Goal: Use online tool/utility: Utilize a website feature to perform a specific function

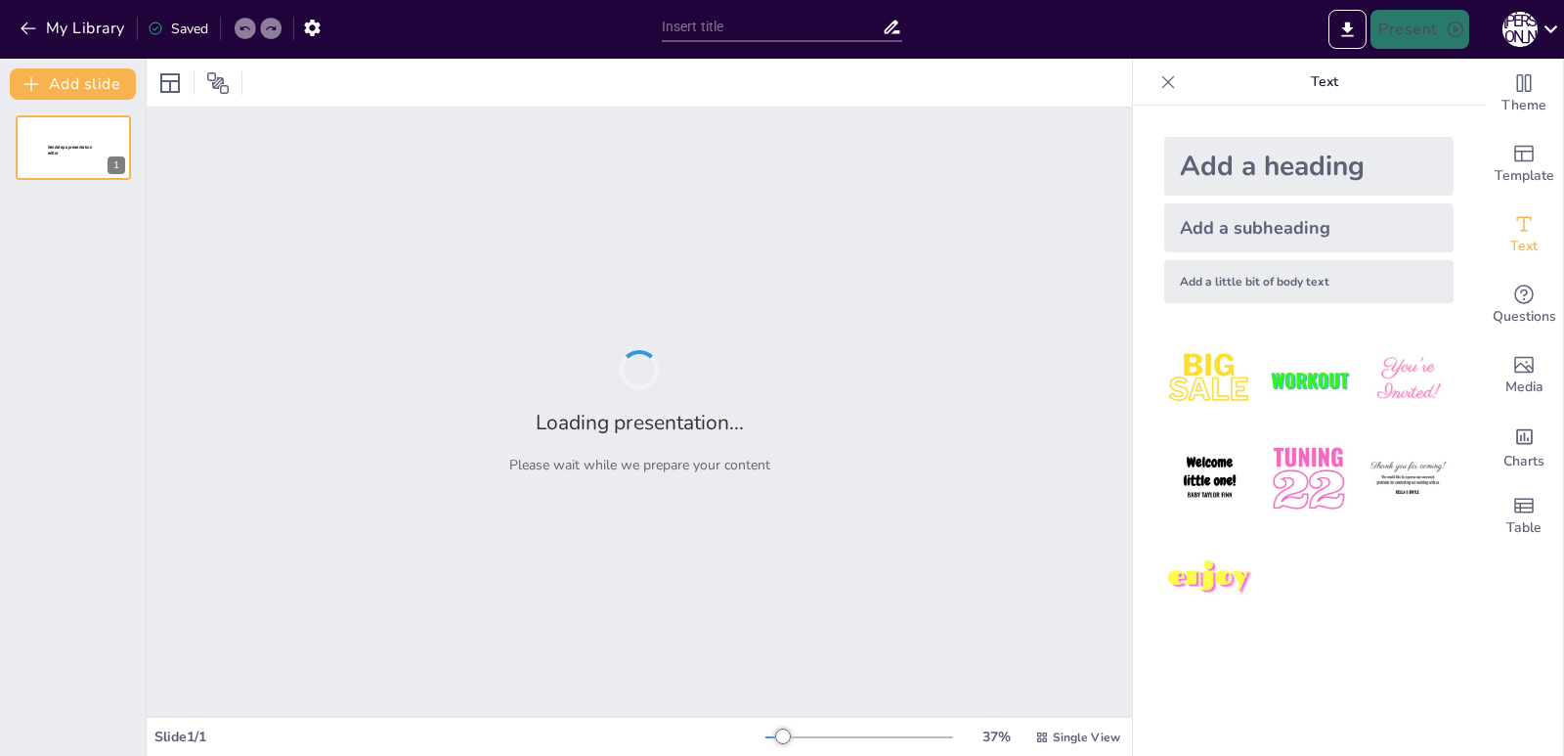
type input "Стратегії взаємодії з цільовою аудиторією: Професійний імідж психолога"
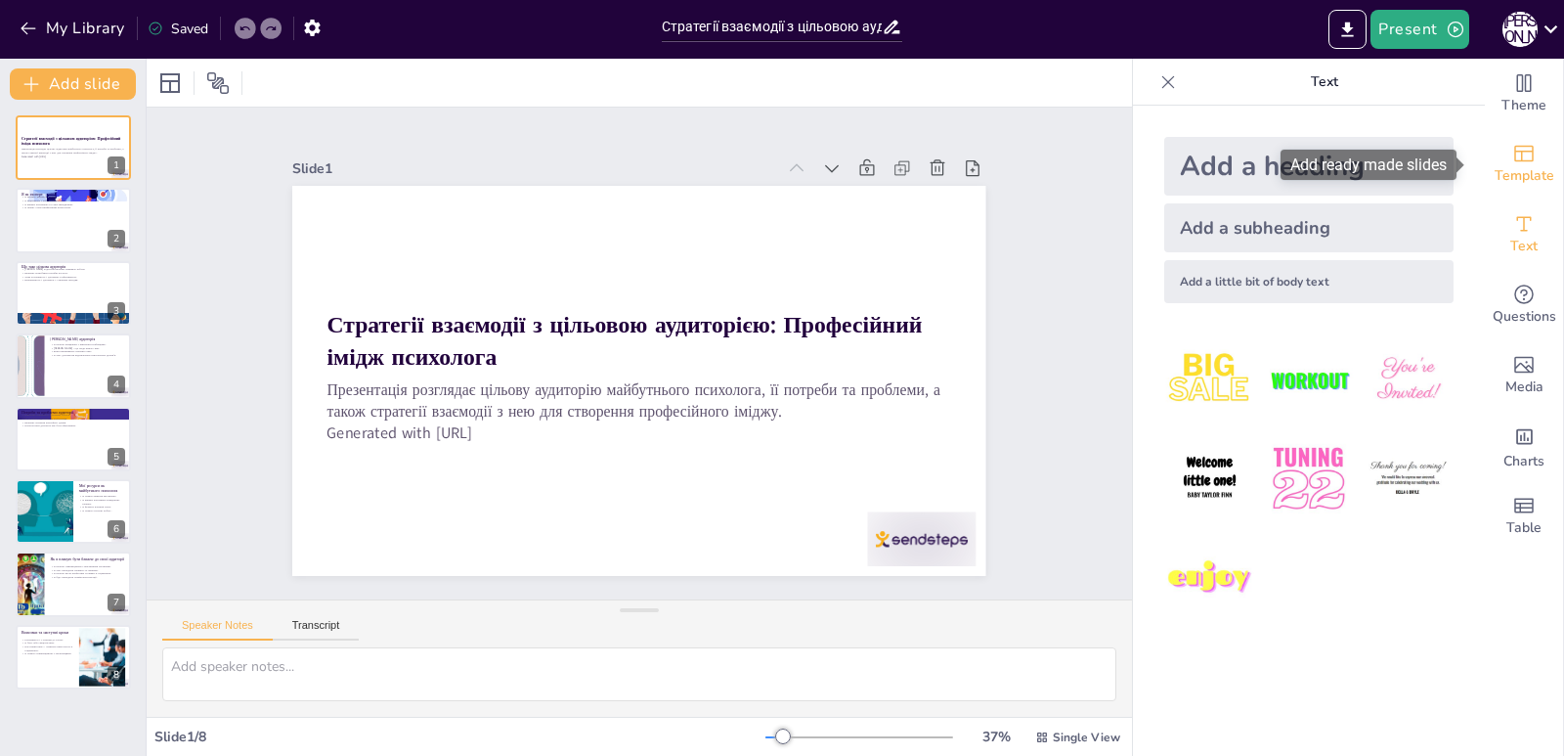
click at [1516, 162] on icon "Add ready made slides" at bounding box center [1523, 153] width 23 height 23
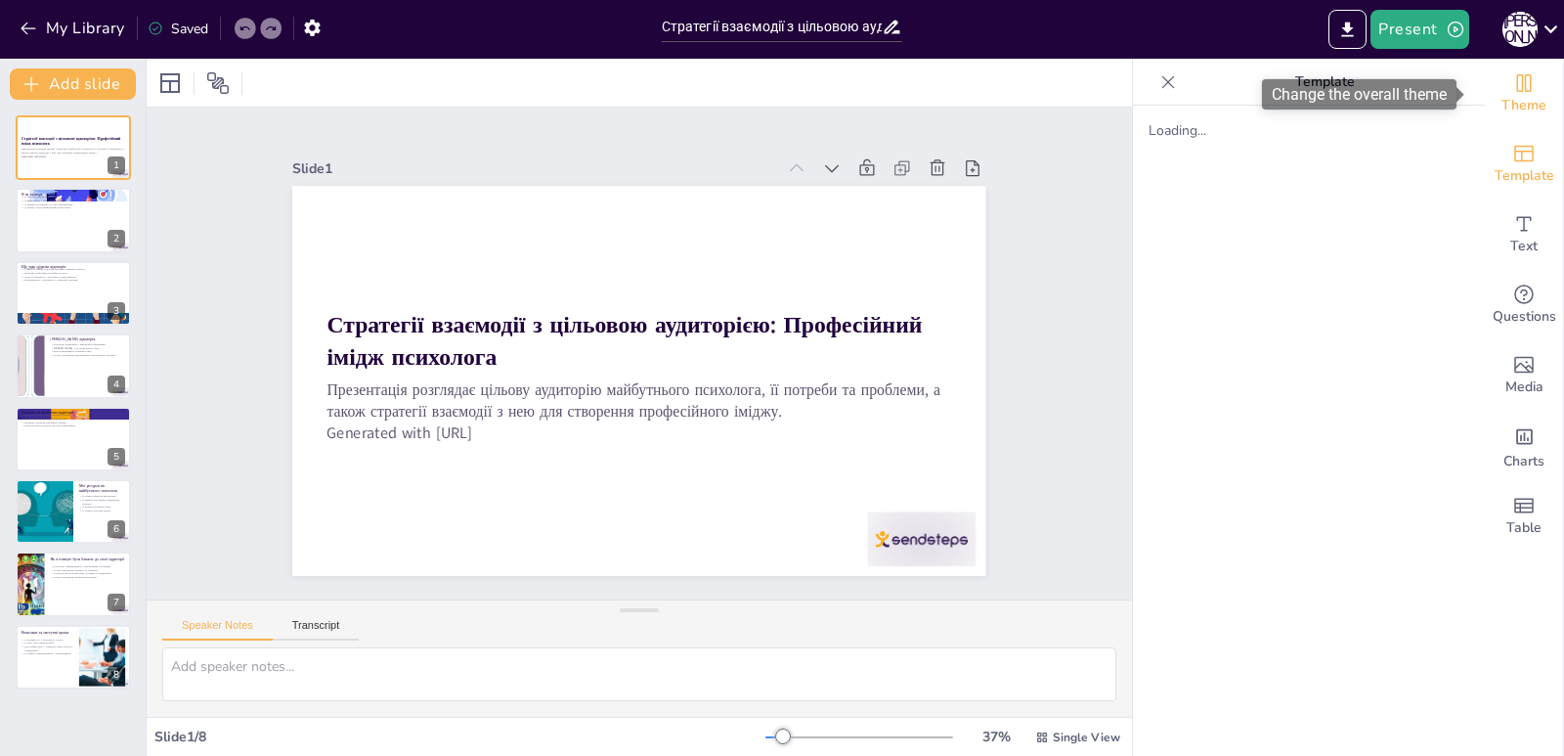
click at [1509, 111] on span "Theme" at bounding box center [1524, 106] width 45 height 22
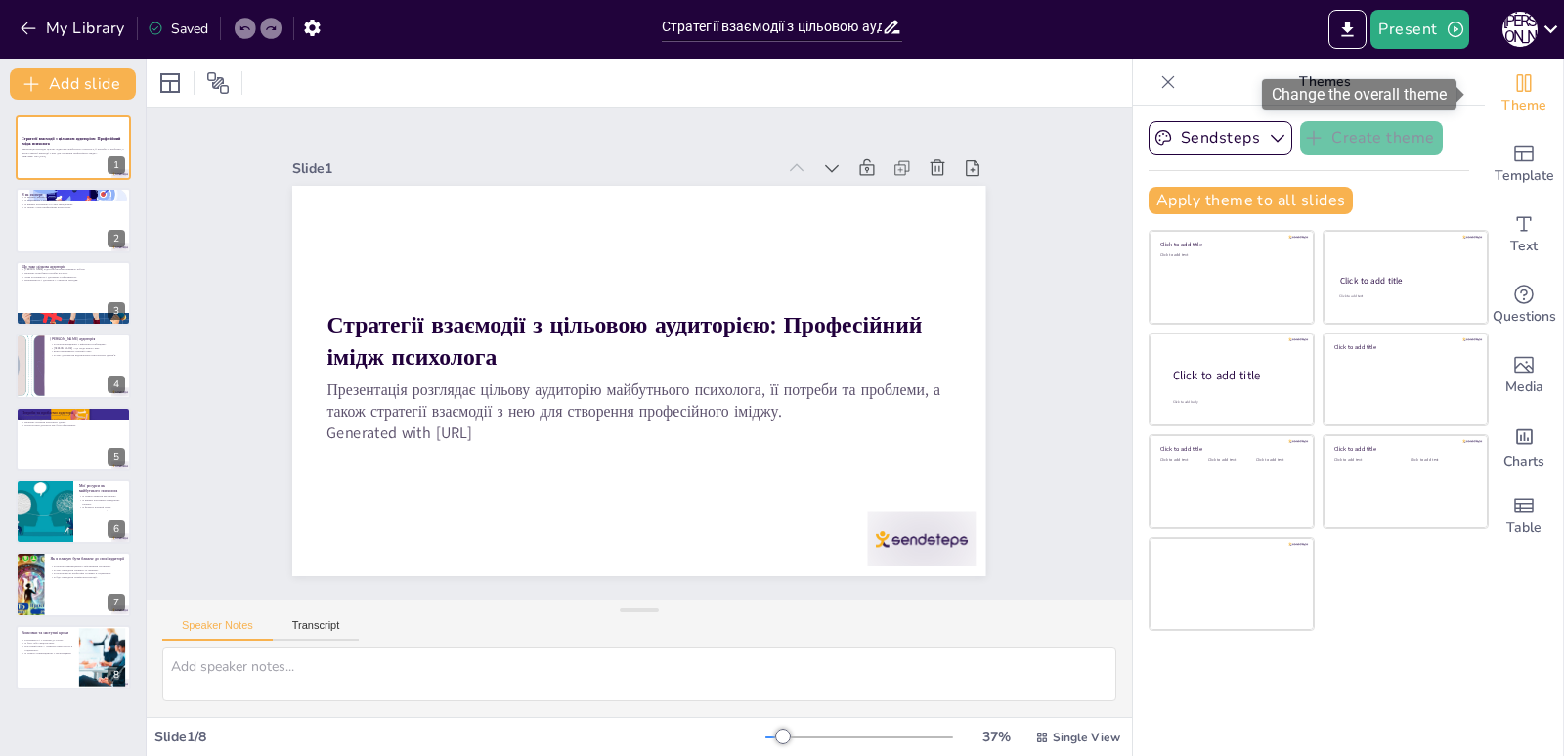
click at [1512, 108] on span "Theme" at bounding box center [1524, 106] width 45 height 22
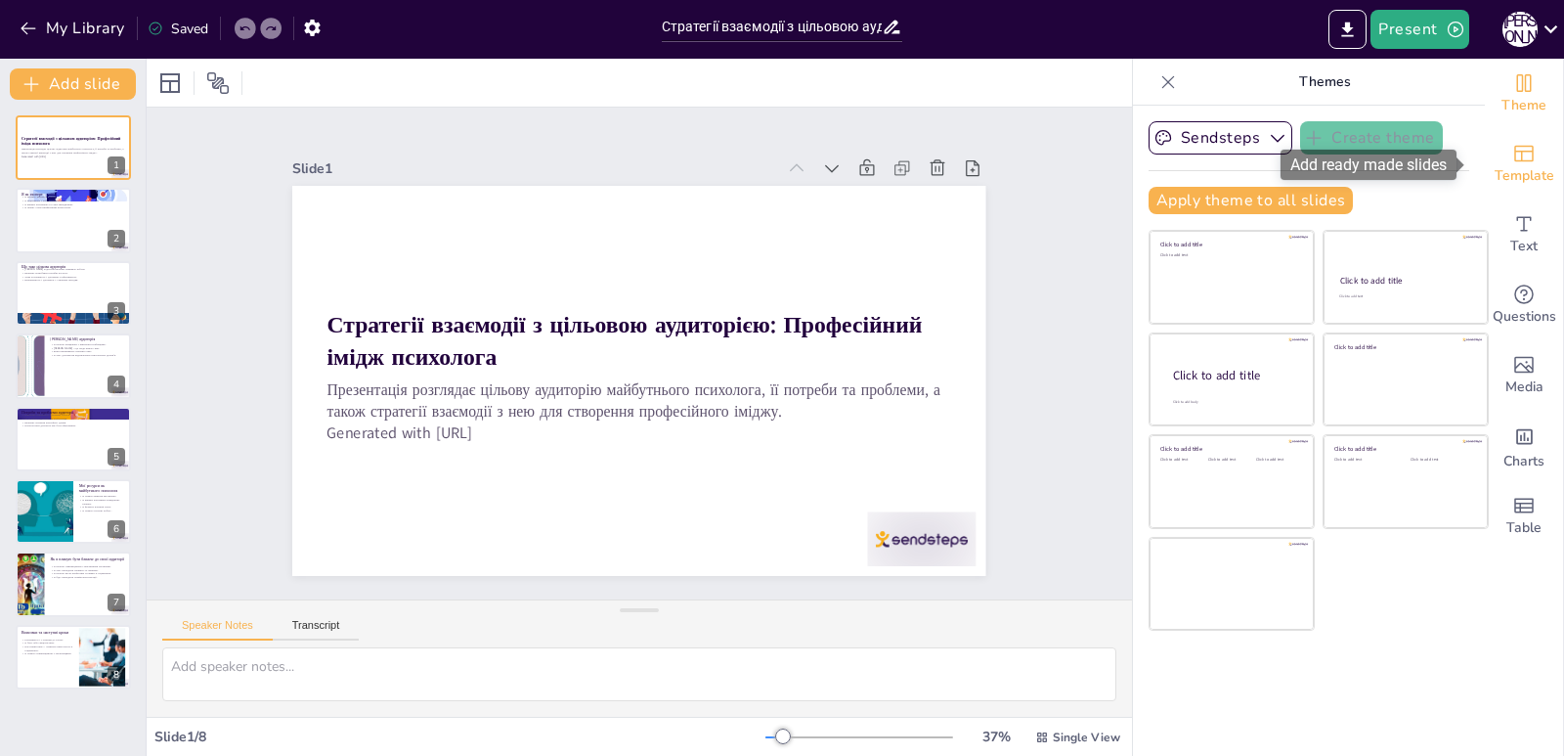
click at [1511, 179] on span "Template" at bounding box center [1525, 176] width 60 height 22
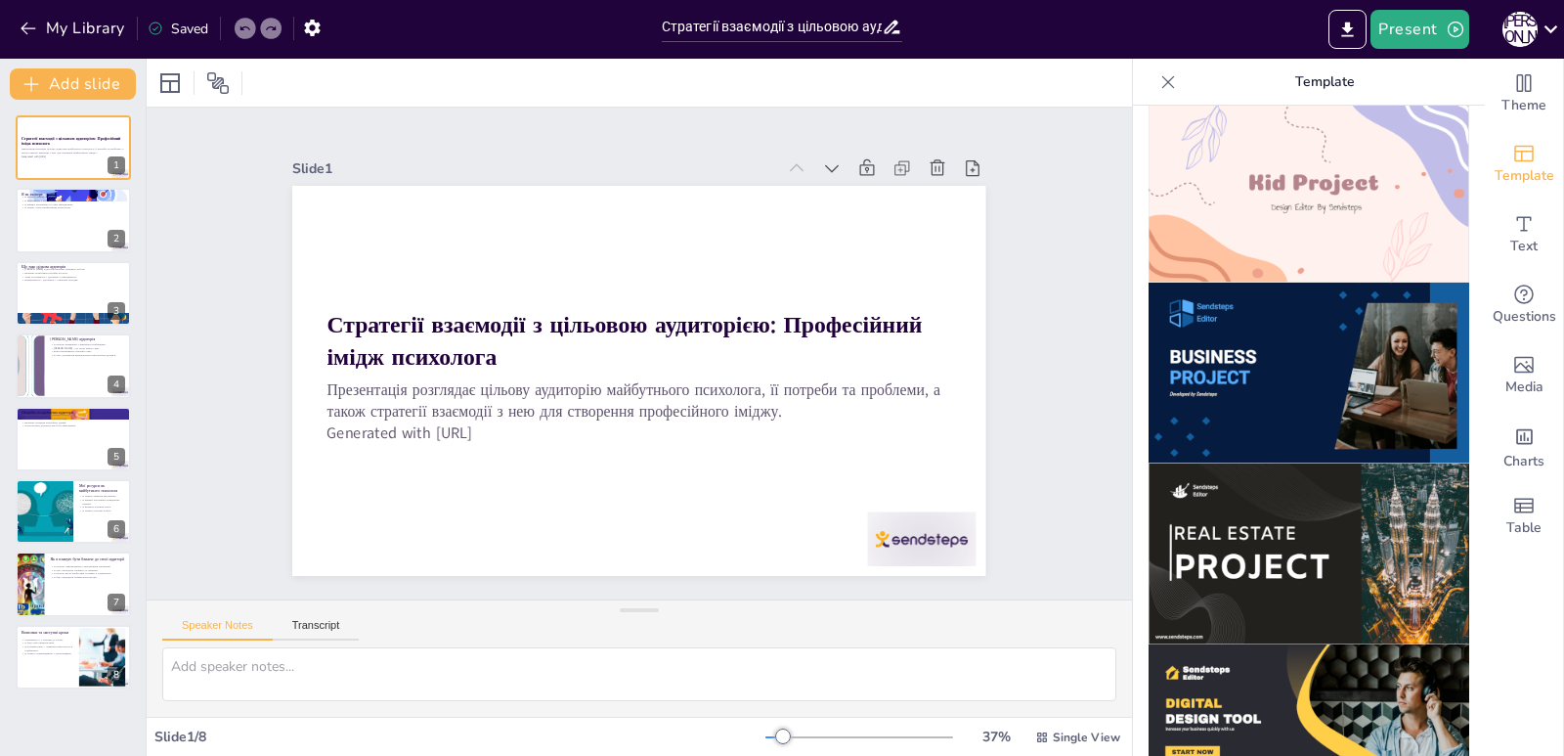
scroll to position [1467, 0]
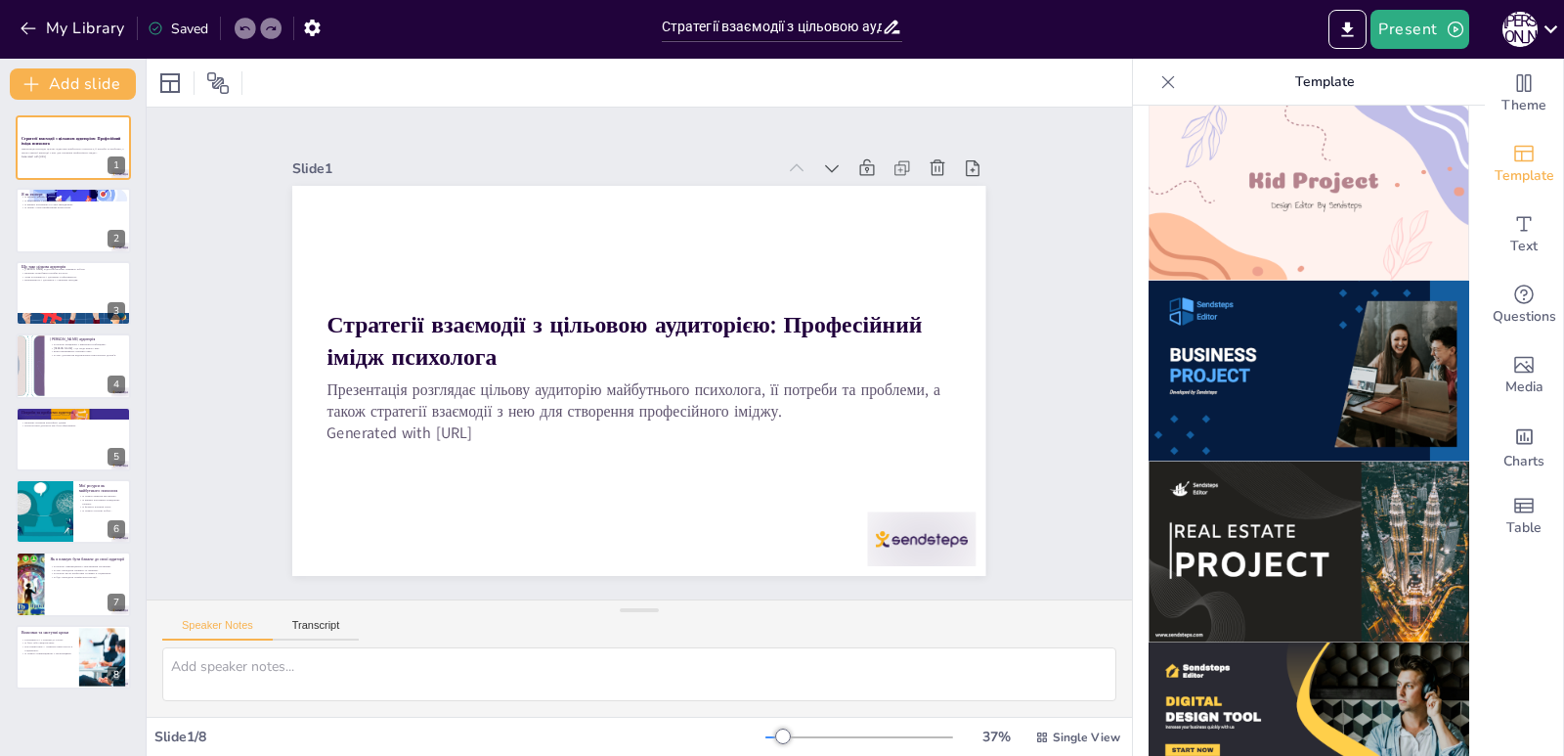
click at [1328, 174] on img at bounding box center [1309, 190] width 321 height 181
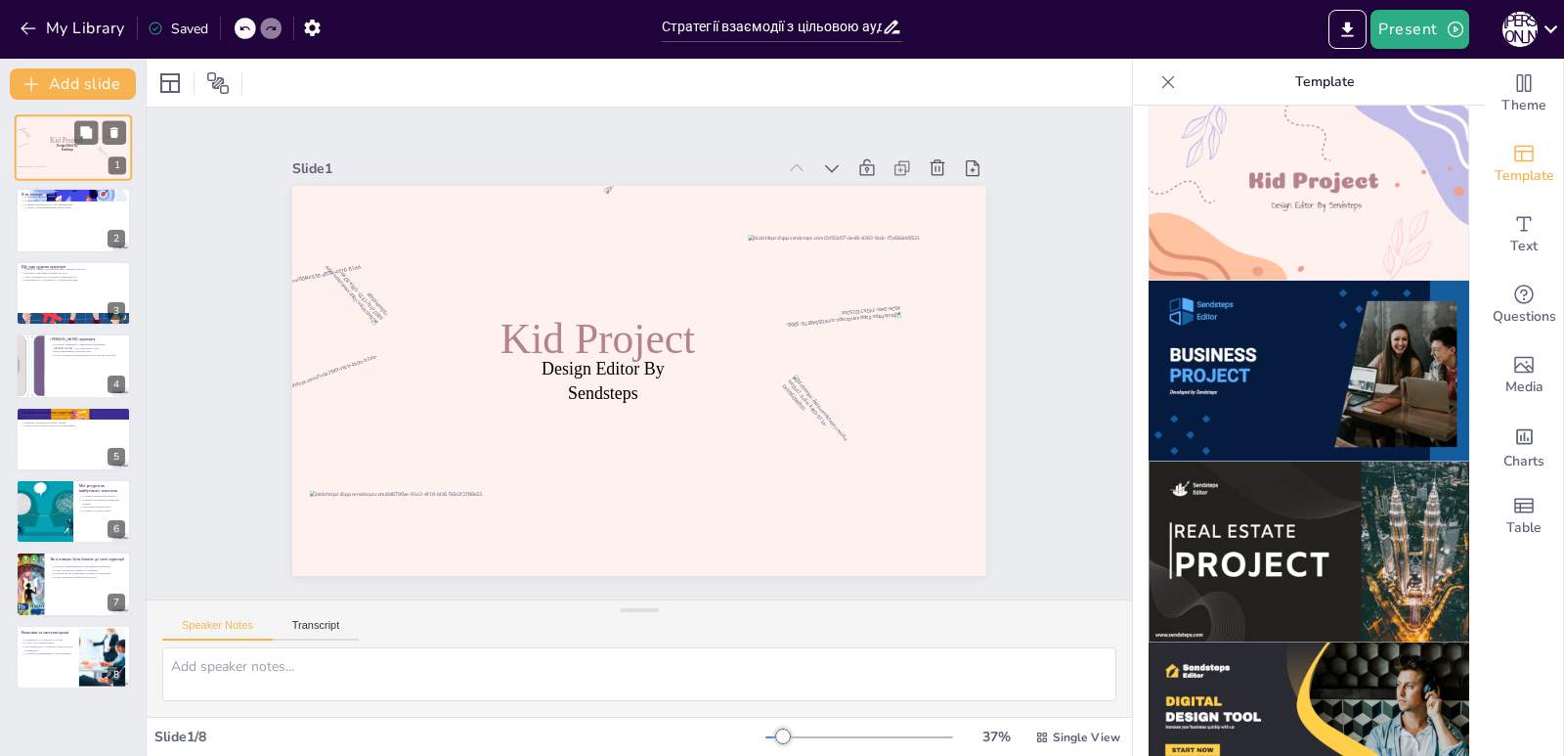
click at [67, 179] on div "Design Editor By Sendsteps Kid Project 1" at bounding box center [73, 147] width 117 height 66
click at [68, 216] on div at bounding box center [73, 221] width 117 height 66
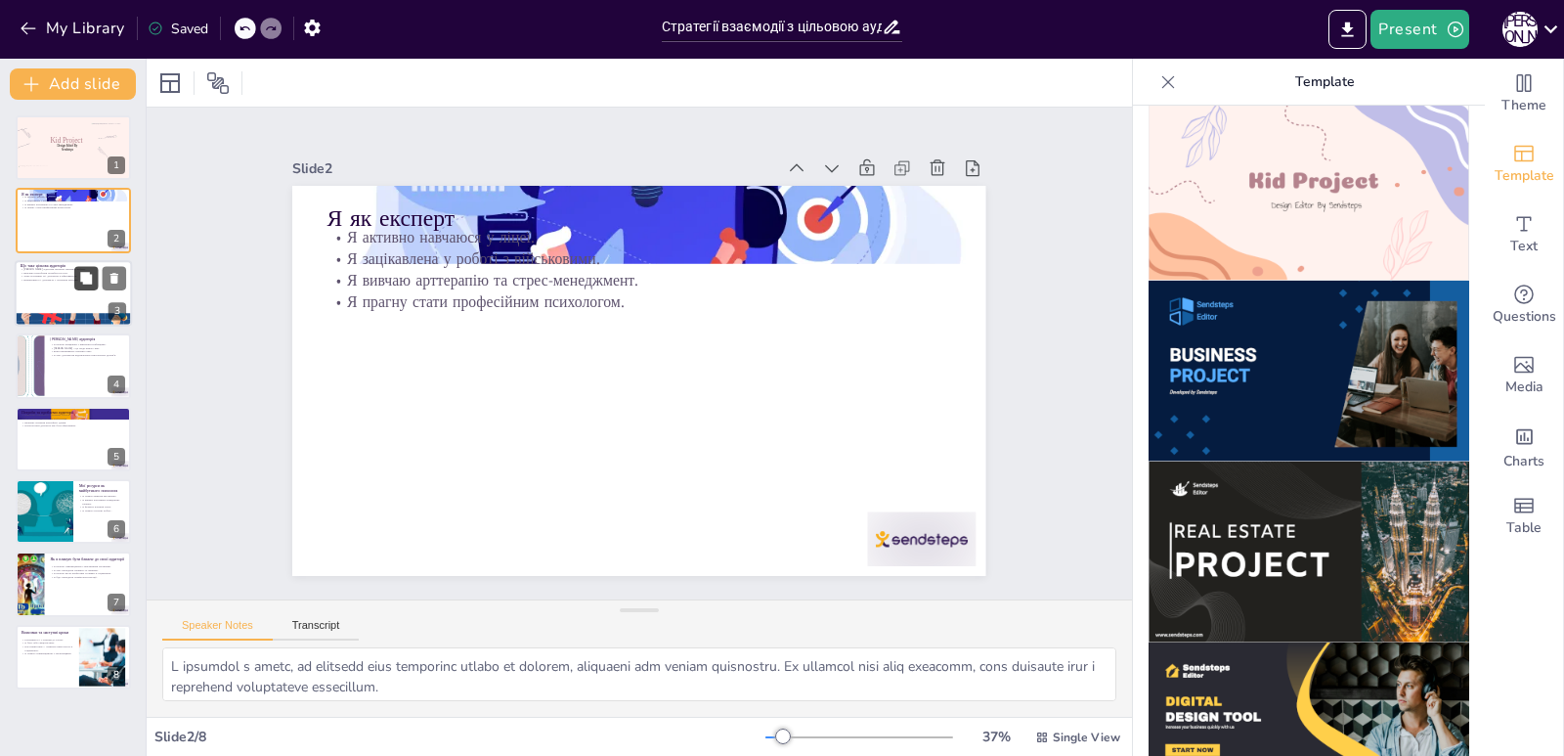
click at [89, 288] on button at bounding box center [85, 277] width 23 height 23
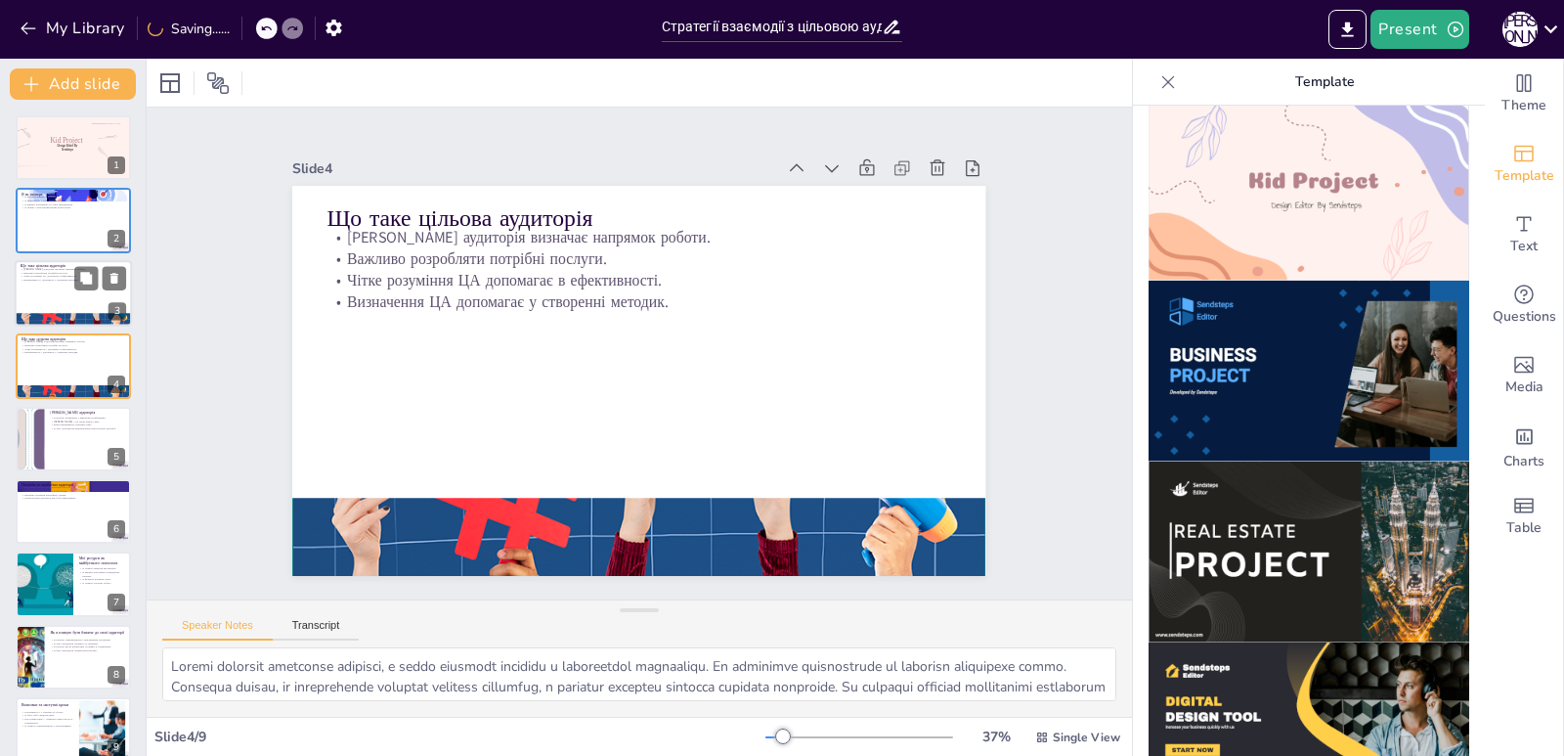
click at [57, 298] on div at bounding box center [73, 293] width 117 height 66
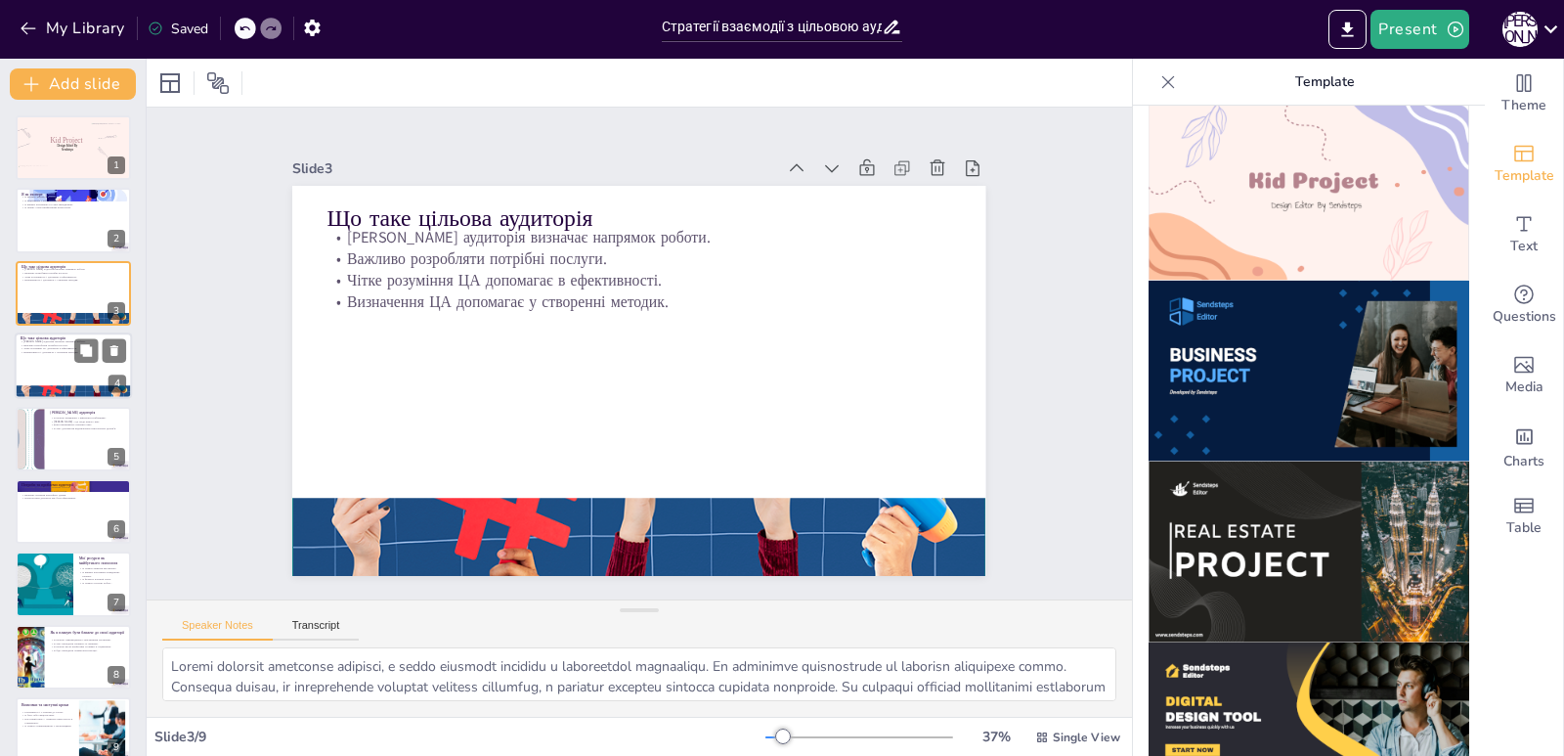
click at [64, 347] on p "Чітке розуміння ЦА допомагає в ефективності." at bounding box center [74, 349] width 106 height 4
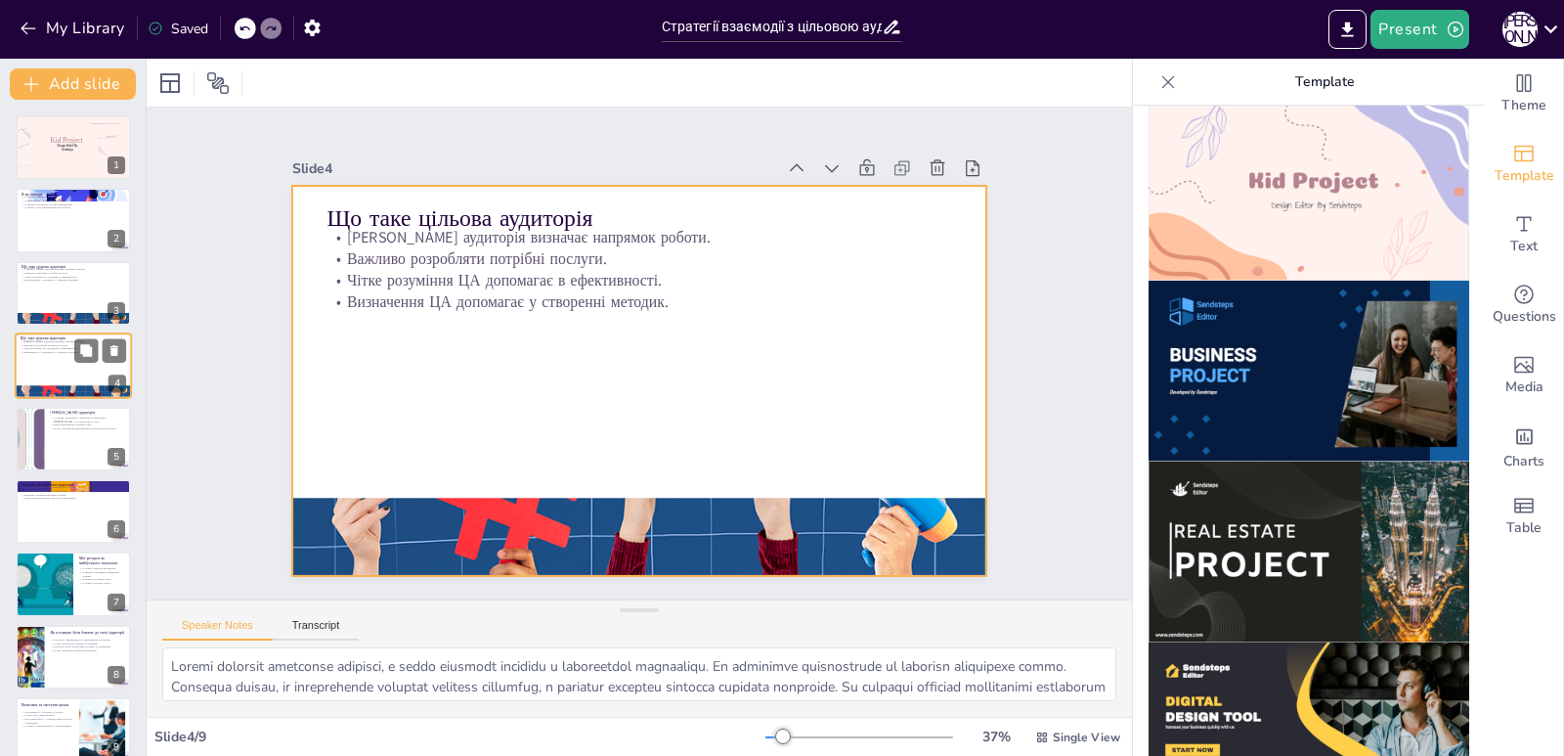
click at [57, 366] on div at bounding box center [73, 365] width 117 height 66
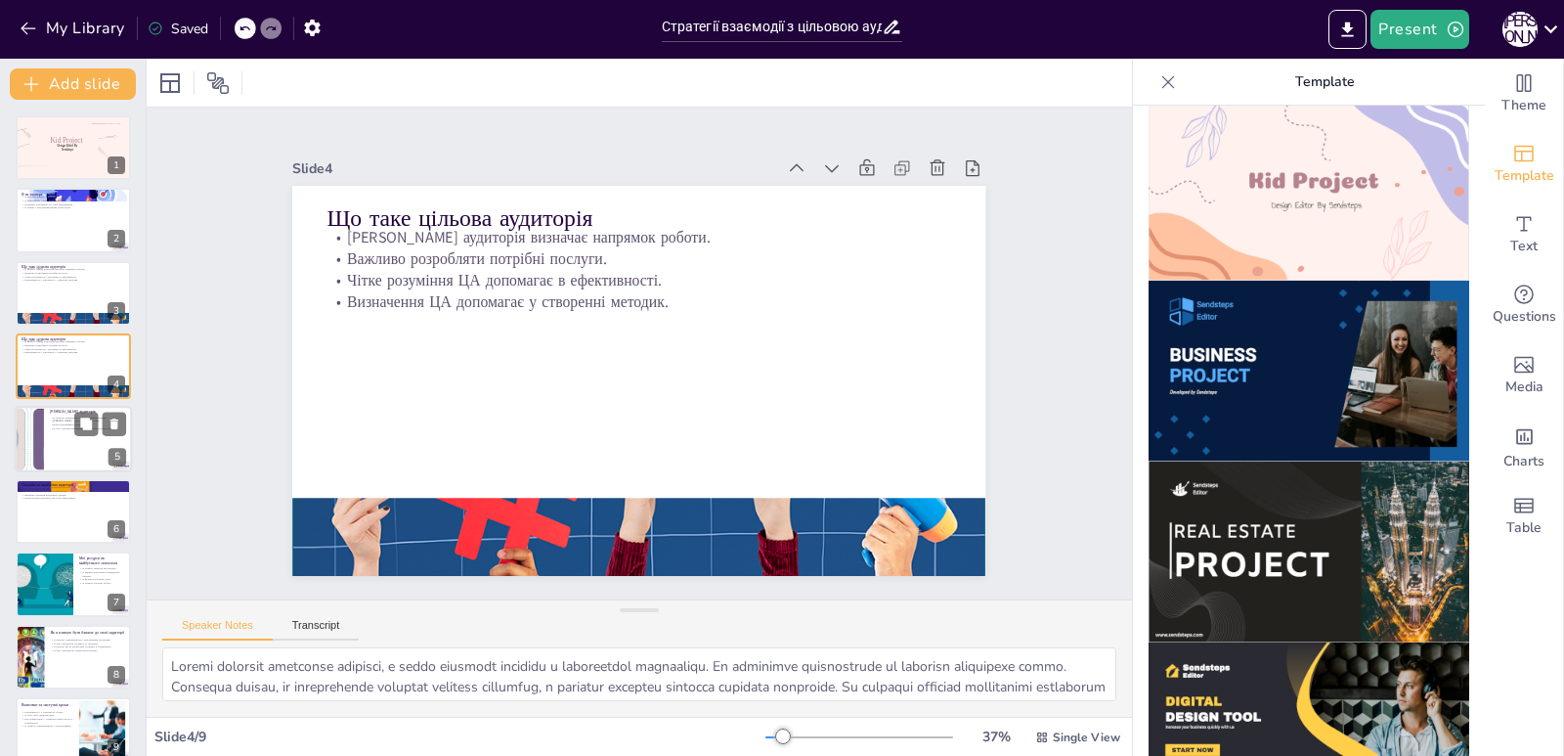
click at [62, 453] on div at bounding box center [73, 439] width 117 height 66
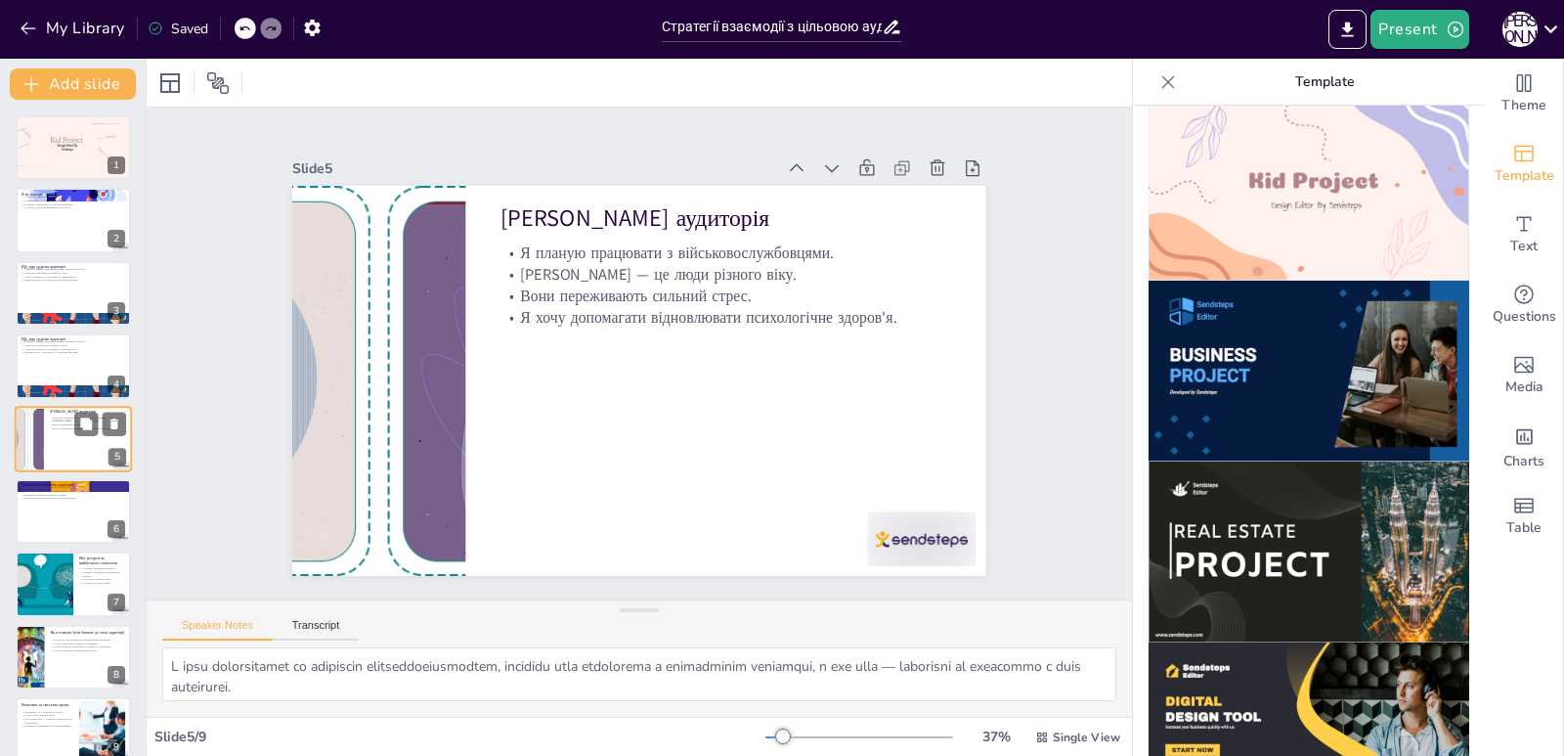
scroll to position [11, 0]
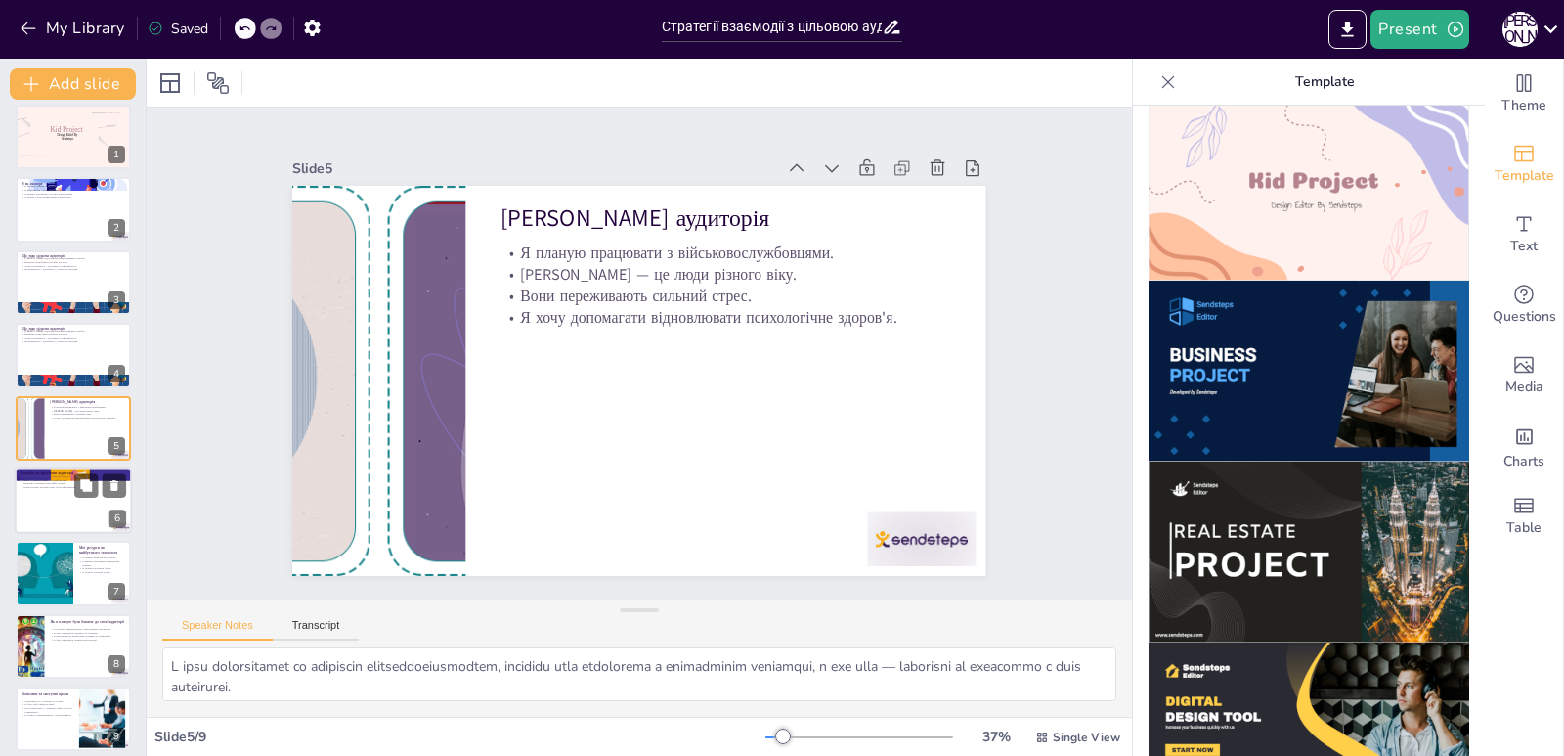
click at [60, 508] on div at bounding box center [73, 500] width 117 height 66
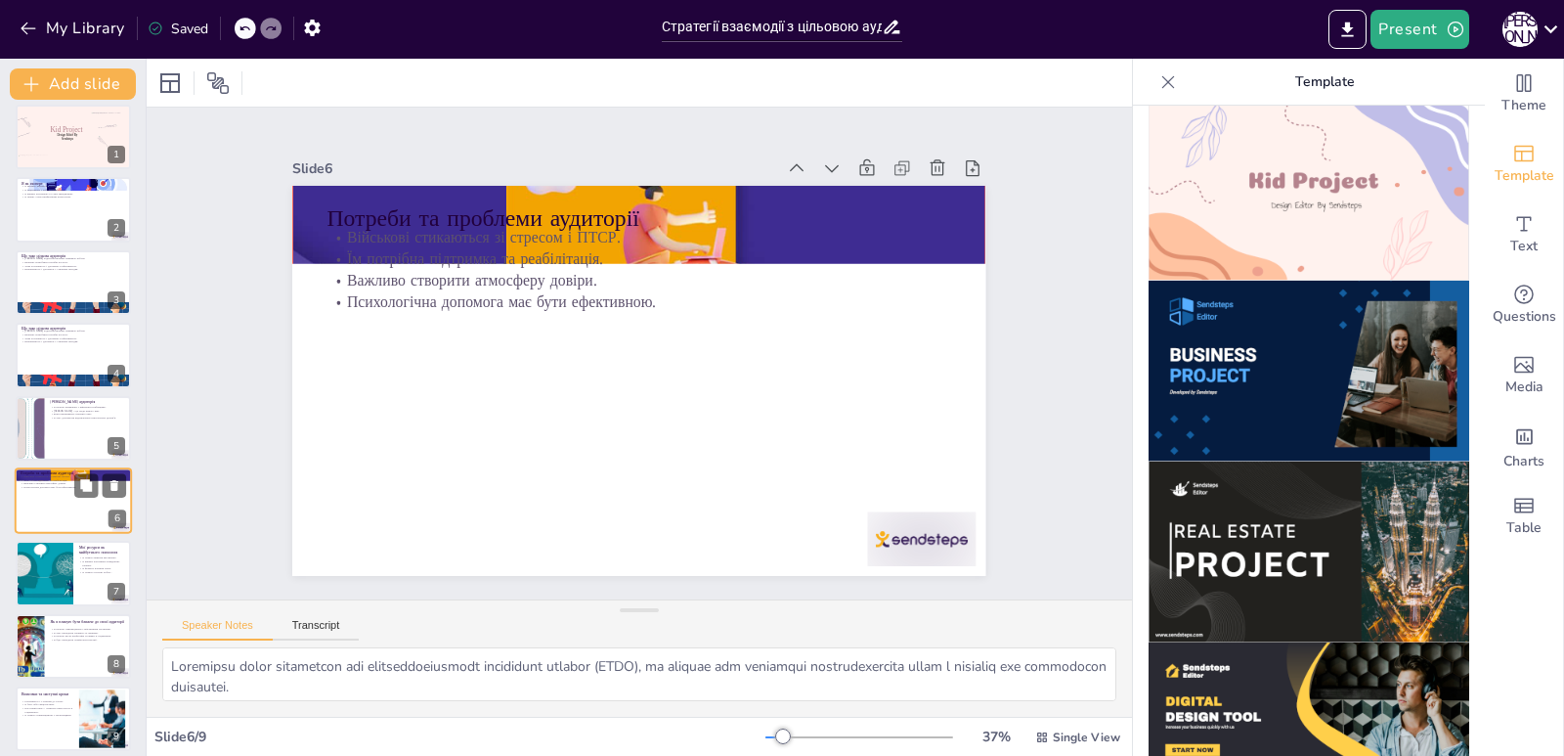
scroll to position [22, 0]
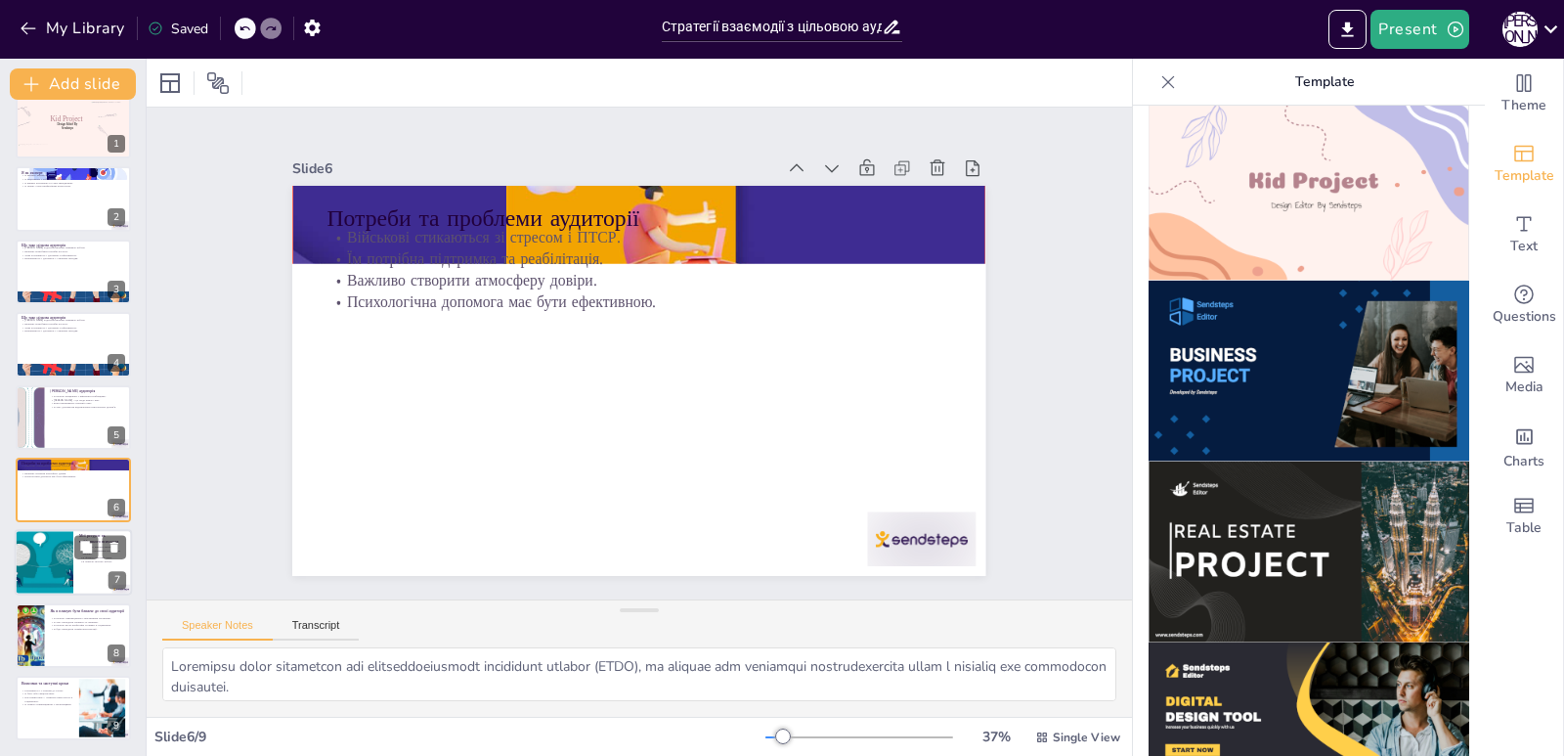
click at [73, 551] on div at bounding box center [73, 563] width 117 height 66
type textarea "Loremipsum d sitametc adipiscingel s doeiusmodt, i u labore etdolo magnaal en, …"
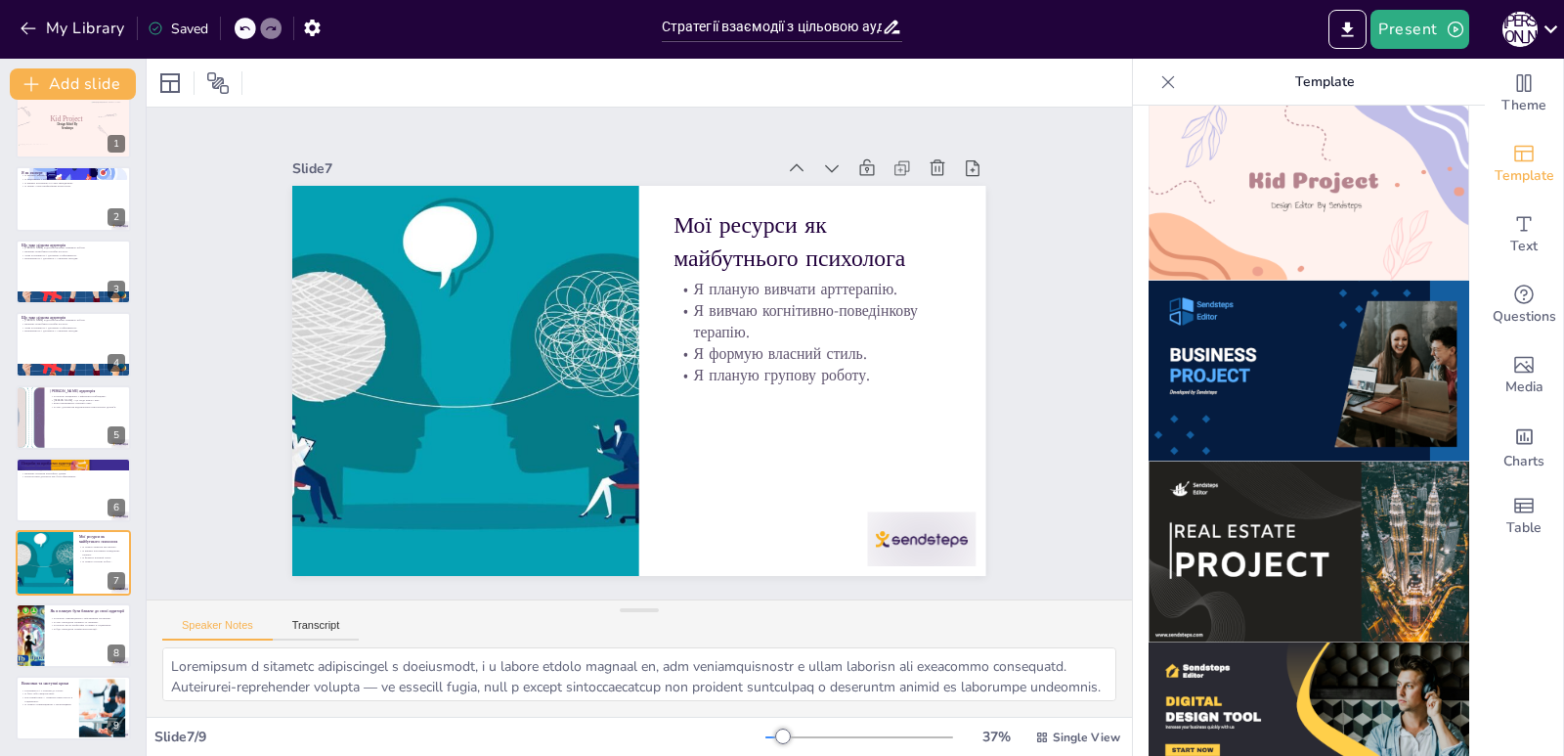
click at [1223, 289] on img at bounding box center [1309, 371] width 321 height 181
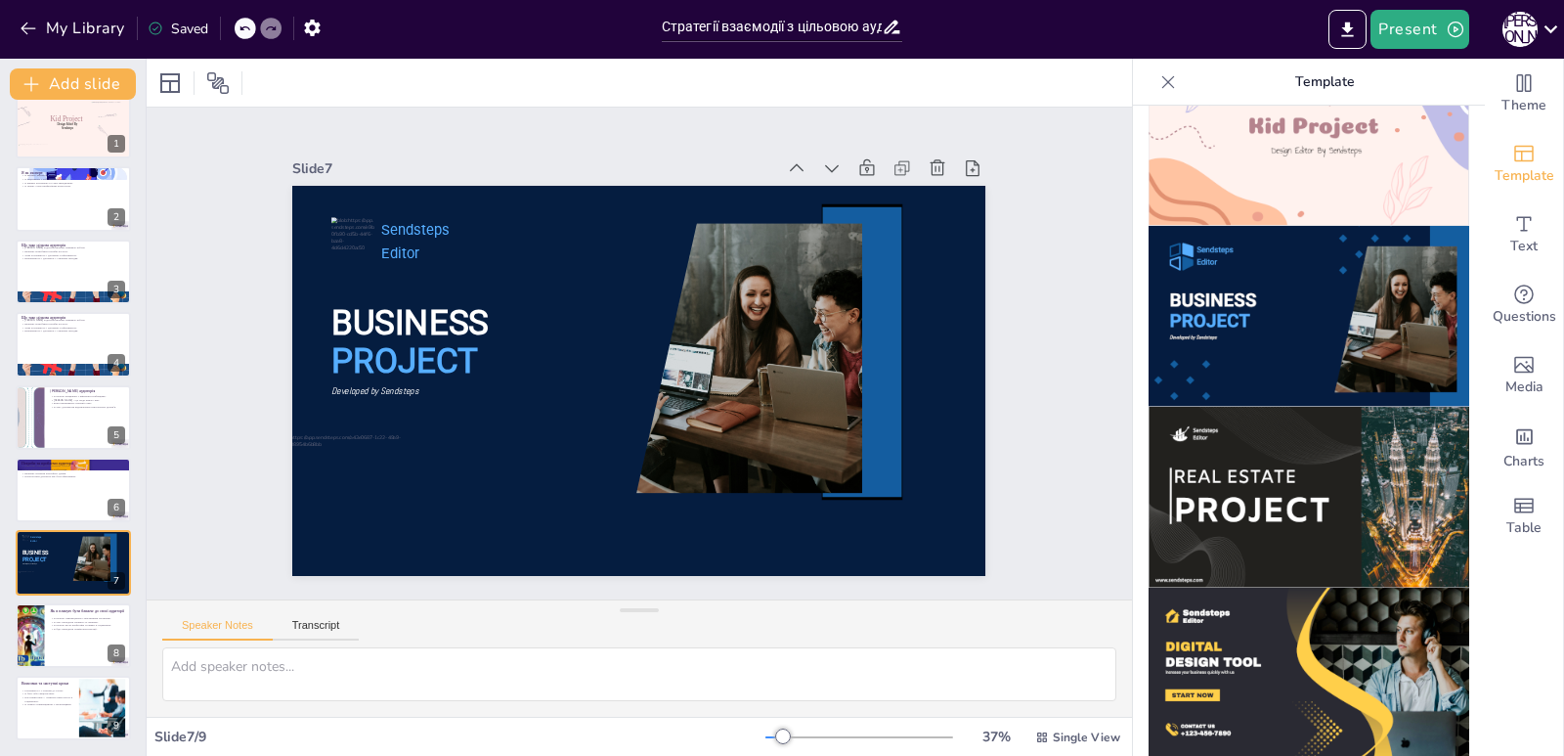
scroll to position [1833, 0]
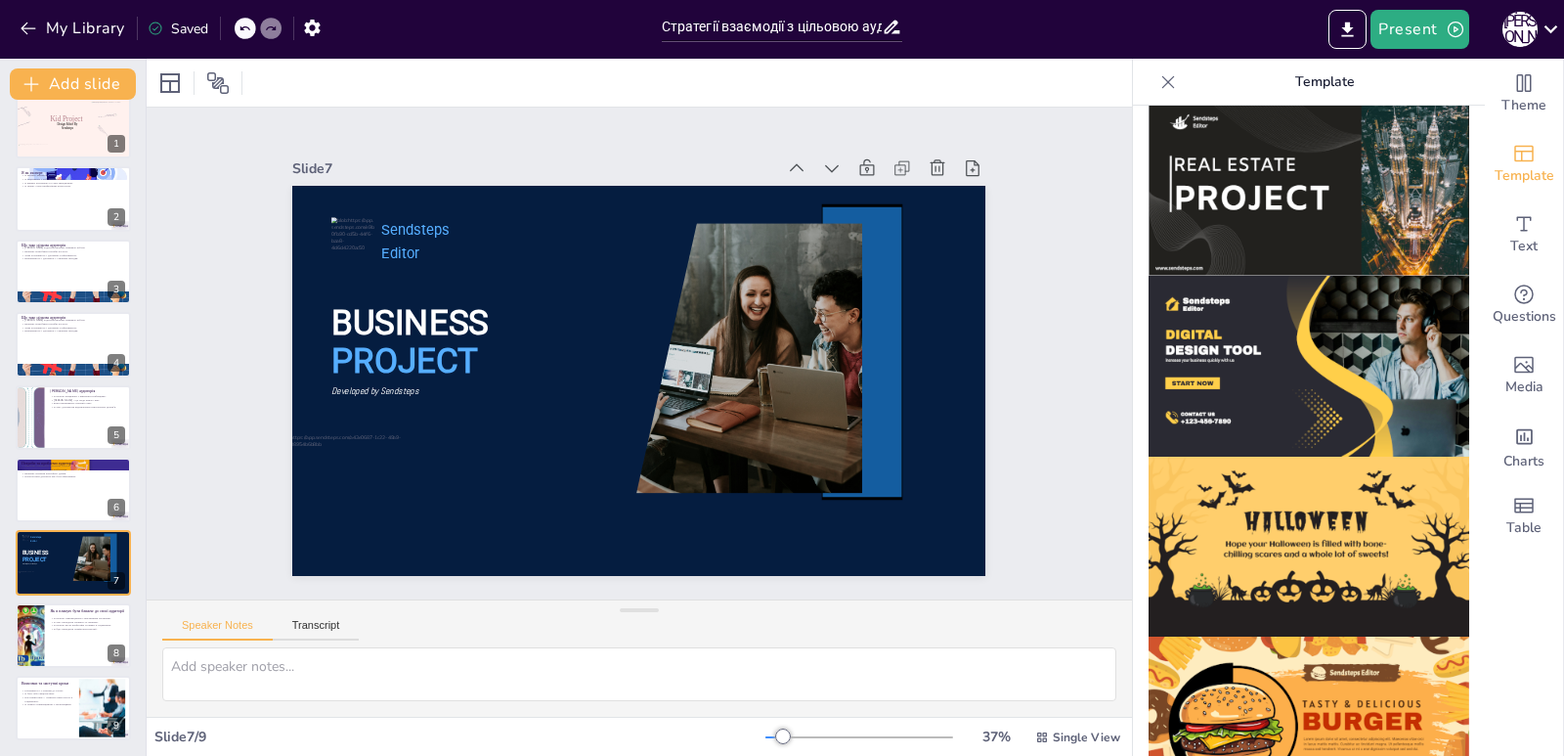
click at [1159, 89] on icon at bounding box center [1169, 82] width 20 height 20
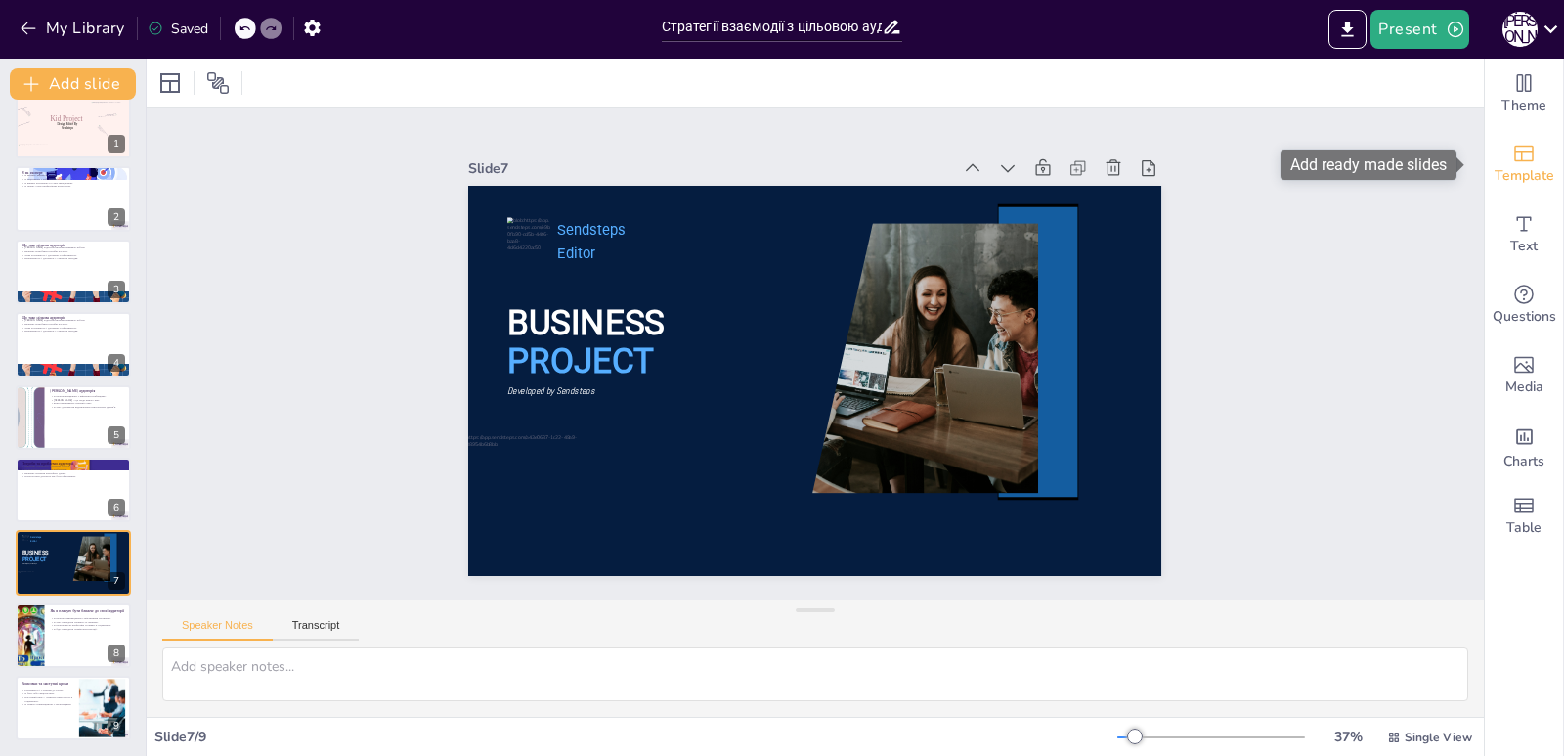
click at [1517, 158] on icon "Add ready made slides" at bounding box center [1523, 153] width 23 height 23
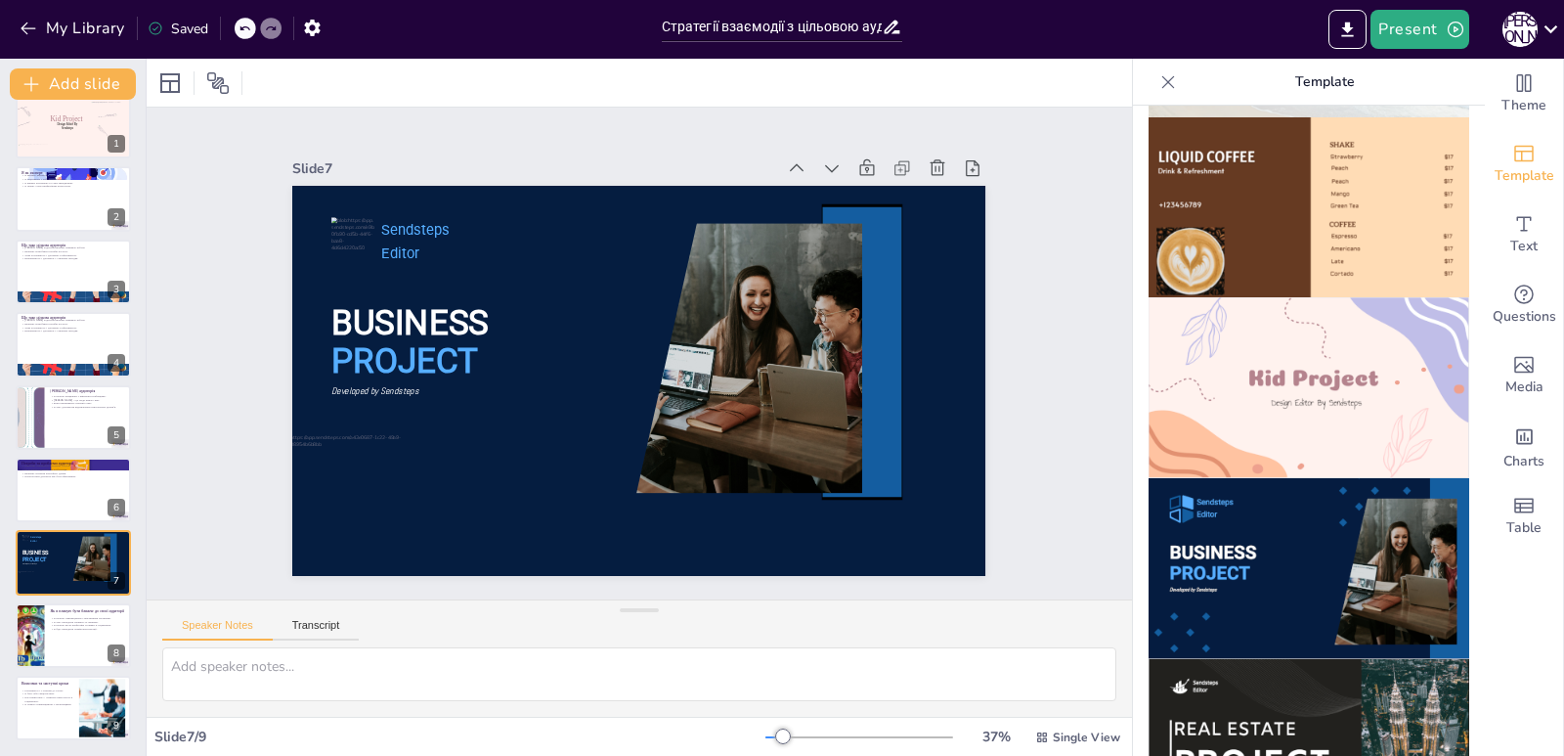
scroll to position [1271, 0]
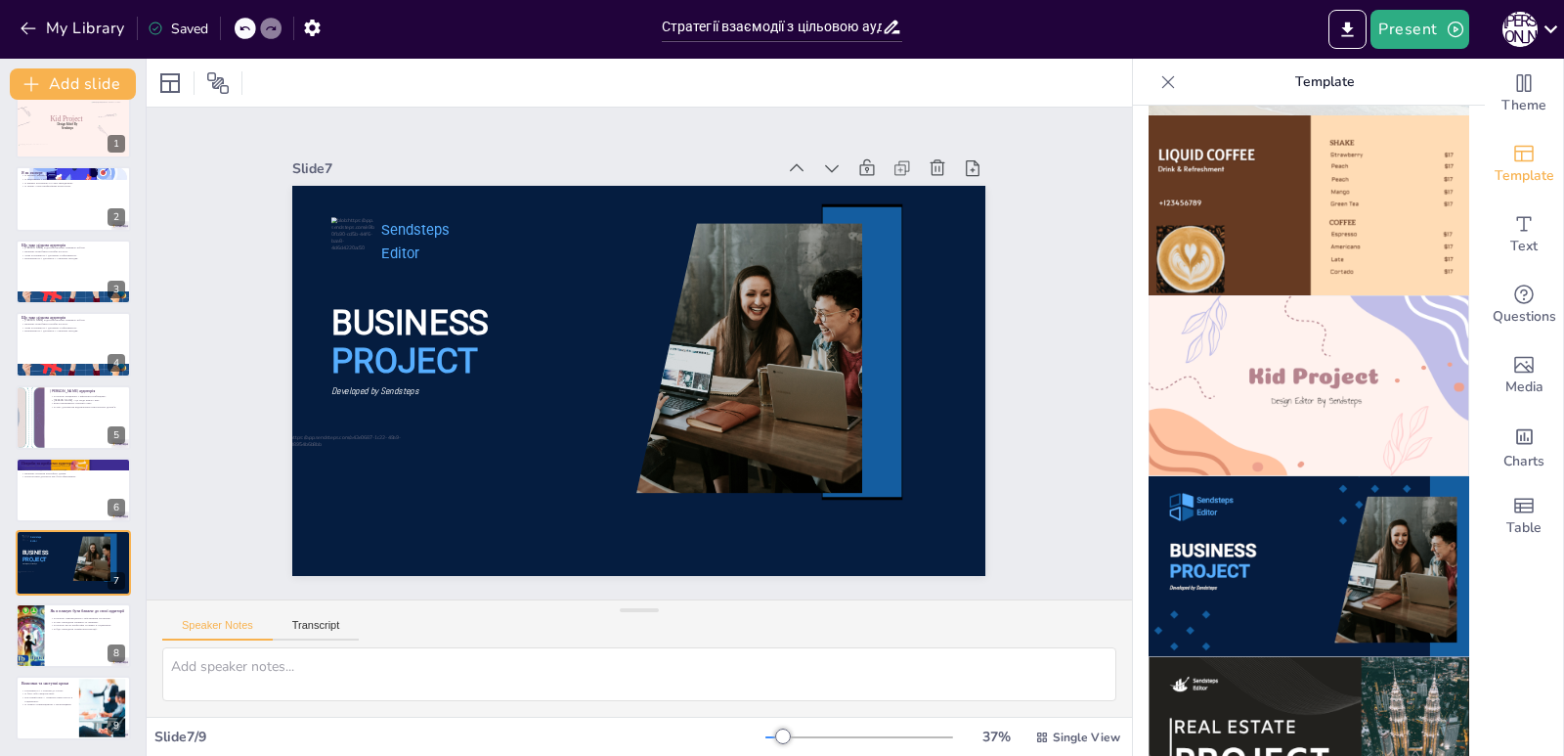
click at [1341, 295] on img at bounding box center [1309, 385] width 321 height 181
